Goal: Find specific page/section: Find specific page/section

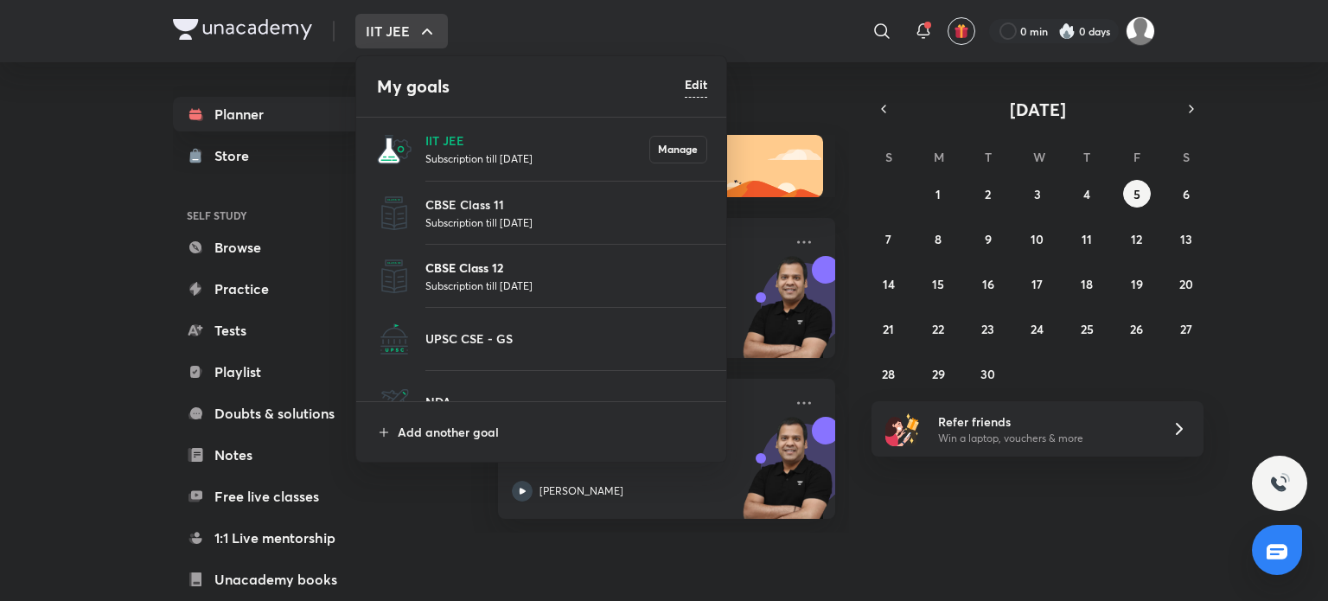
click at [474, 272] on p "CBSE Class 12" at bounding box center [566, 267] width 282 height 18
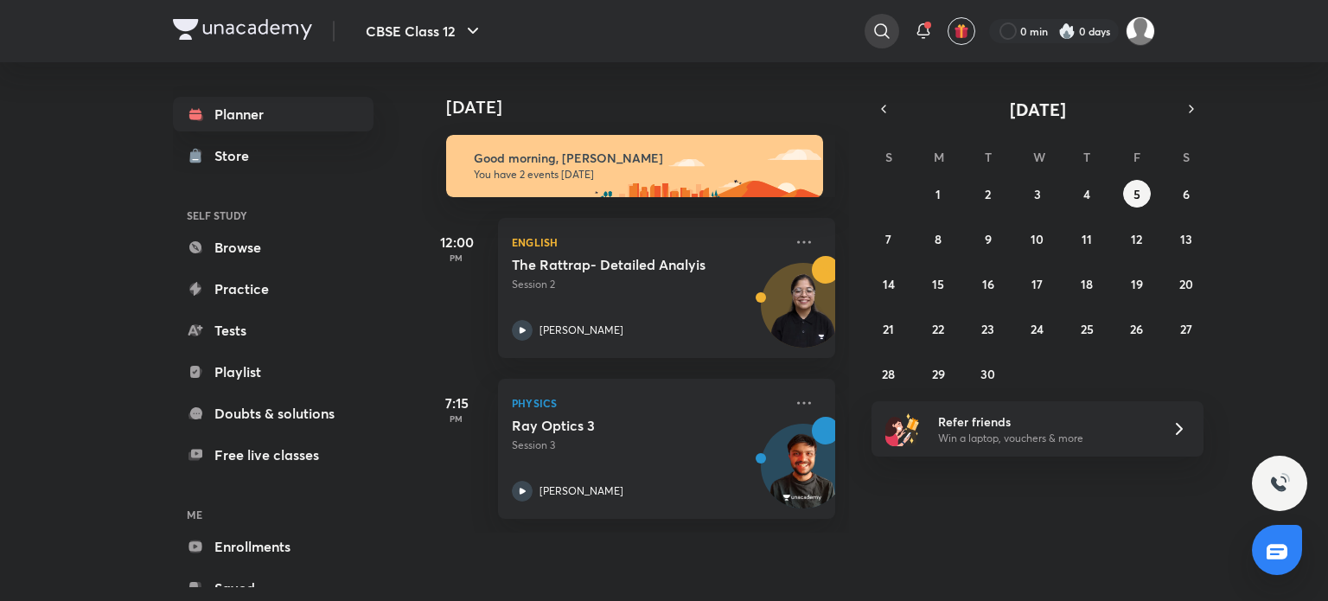
click at [869, 34] on div at bounding box center [881, 31] width 35 height 35
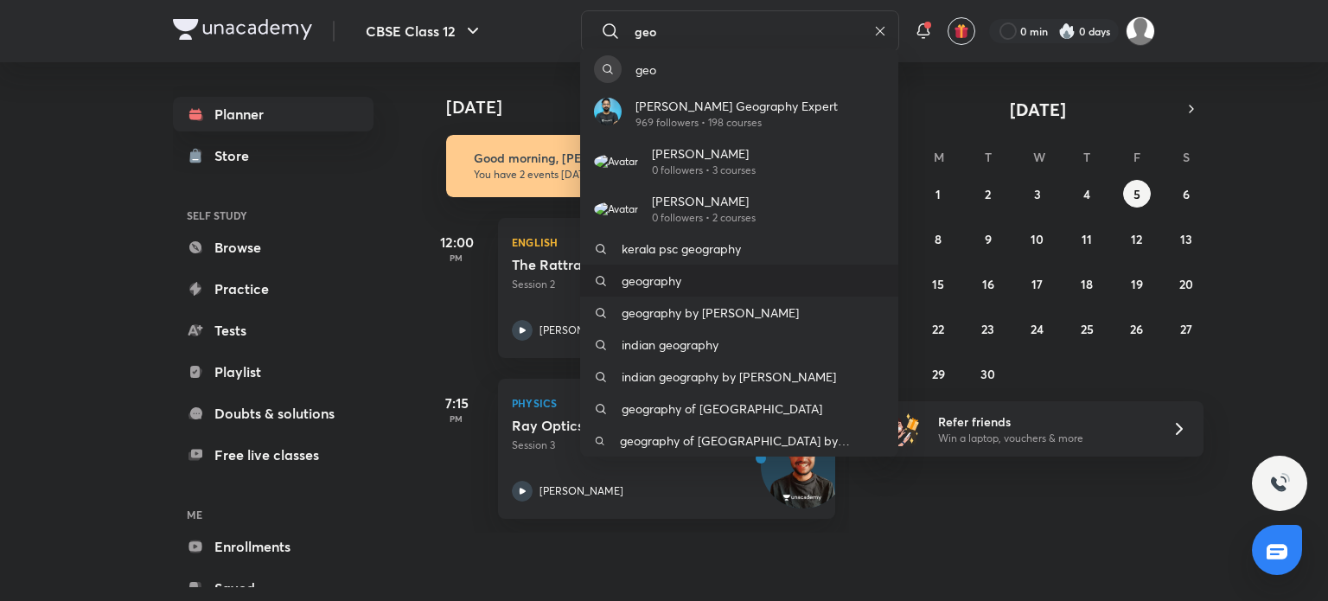
type input "geo"
click at [730, 296] on div "geography" at bounding box center [739, 281] width 318 height 32
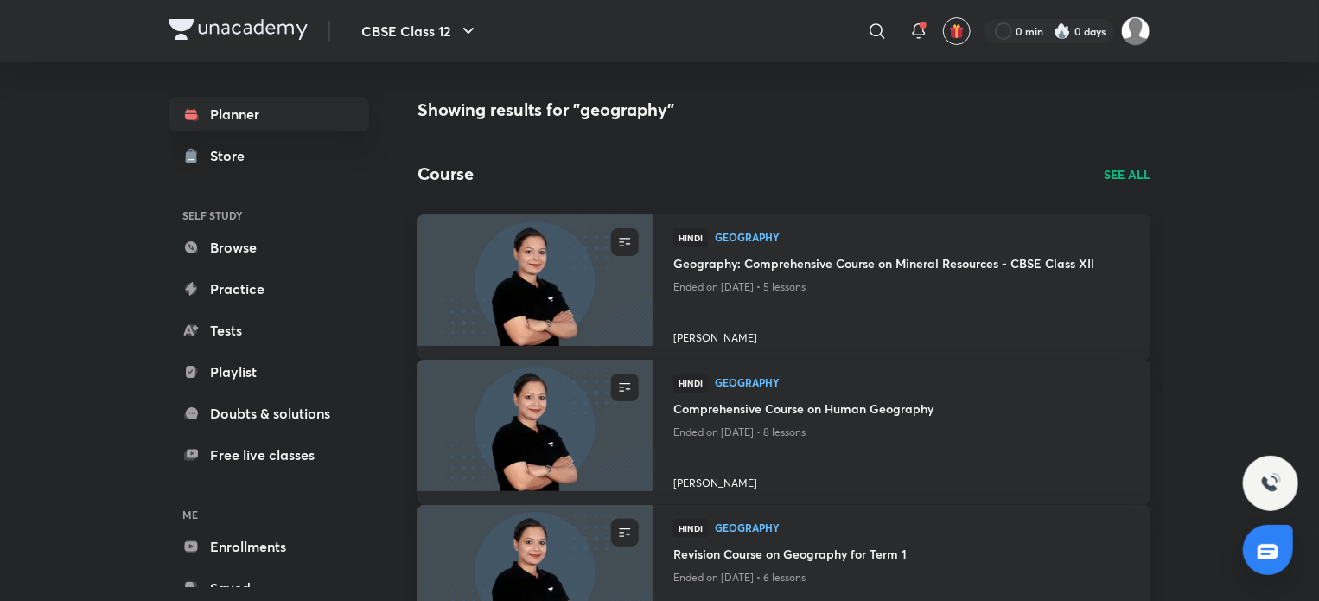
click at [1278, 480] on img at bounding box center [1270, 483] width 21 height 21
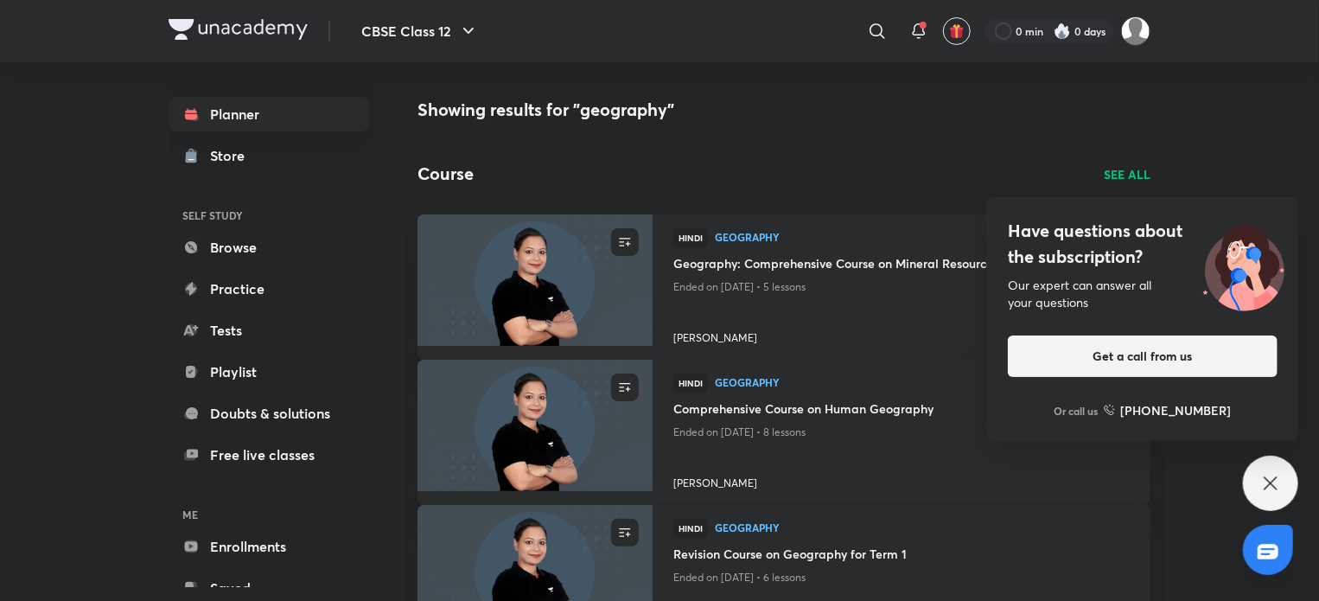
click at [235, 32] on img at bounding box center [238, 29] width 139 height 21
click at [401, 33] on button "CBSE Class 12" at bounding box center [420, 31] width 138 height 35
